Goal: Task Accomplishment & Management: Use online tool/utility

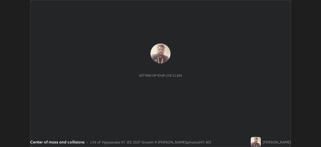
scroll to position [147, 321]
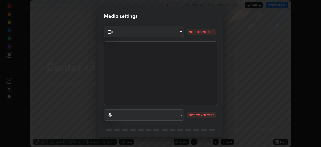
type input "d8c6de87e6c1b4765d117c4de5a2ce5f02e498072943b3bfe1a76b964705ad58"
type input "12216110b1f7a3801e0fd9c169831d79591fb49cc2bb1d8c37e3ff1d9c05ae8b"
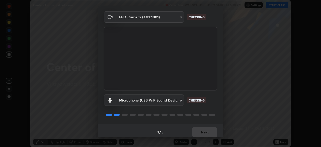
scroll to position [18, 0]
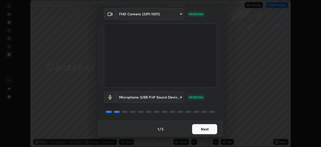
click at [205, 128] on button "Next" at bounding box center [204, 129] width 25 height 10
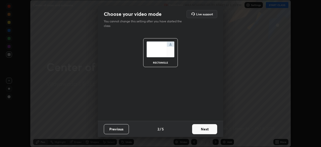
scroll to position [0, 0]
click at [207, 127] on button "Next" at bounding box center [204, 129] width 25 height 10
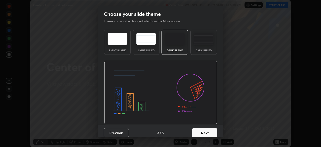
click at [206, 130] on button "Next" at bounding box center [204, 133] width 25 height 10
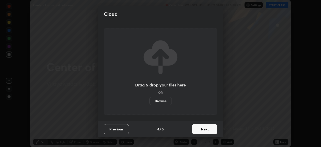
click at [206, 129] on button "Next" at bounding box center [204, 129] width 25 height 10
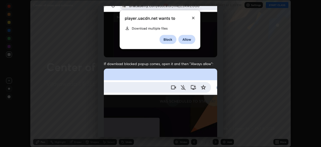
scroll to position [120, 0]
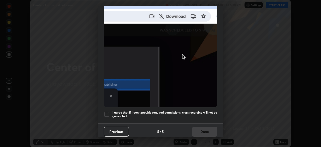
click at [107, 111] on div at bounding box center [107, 114] width 6 height 6
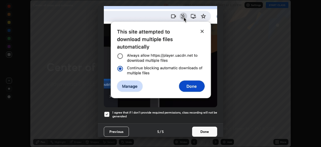
click at [203, 129] on button "Done" at bounding box center [204, 132] width 25 height 10
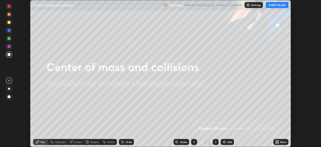
click at [276, 5] on button "START CLASS" at bounding box center [277, 5] width 23 height 6
